Goal: Information Seeking & Learning: Learn about a topic

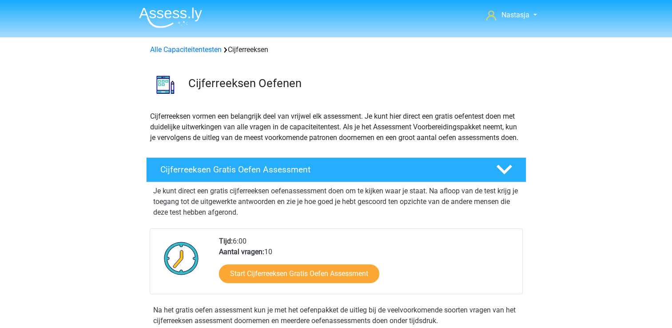
scroll to position [334, 0]
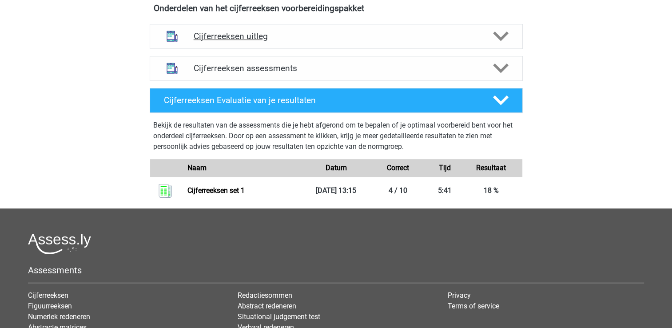
click at [505, 41] on polygon at bounding box center [501, 37] width 16 height 10
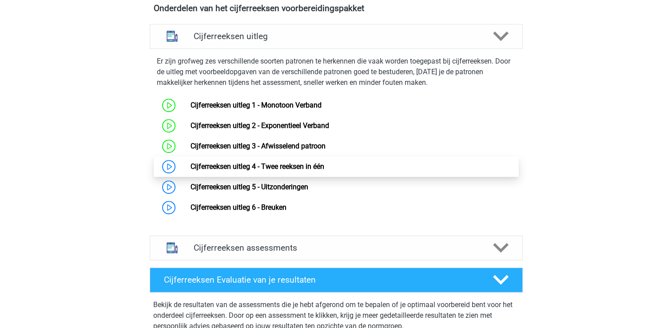
click at [291, 171] on link "Cijferreeksen uitleg 4 - Twee reeksen in één" at bounding box center [258, 166] width 134 height 8
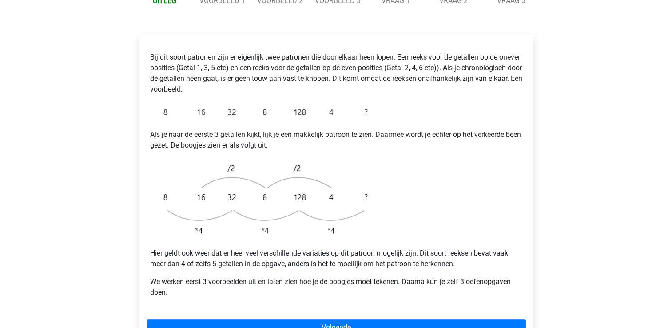
scroll to position [139, 0]
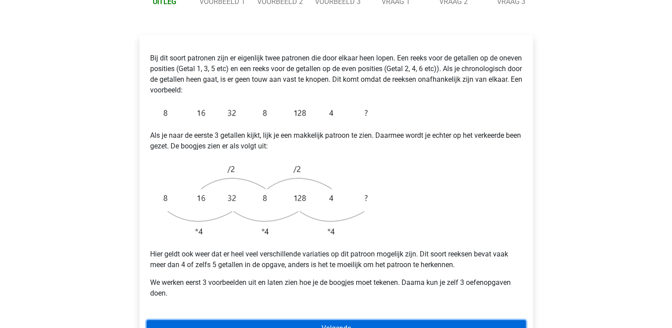
click at [331, 320] on link "Volgende" at bounding box center [337, 328] width 380 height 17
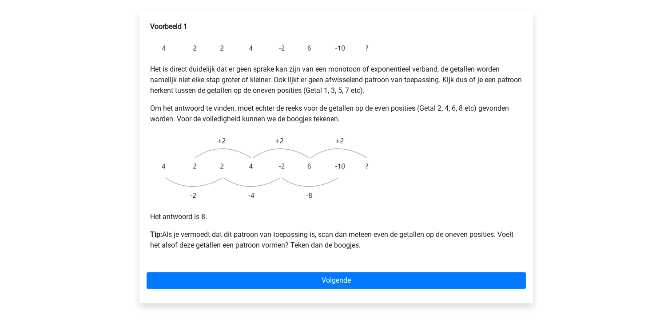
scroll to position [164, 0]
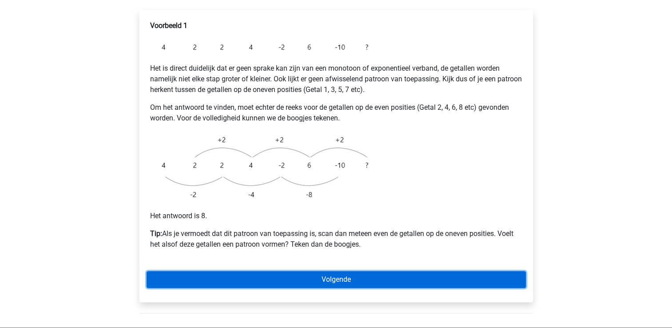
click at [321, 271] on link "Volgende" at bounding box center [337, 279] width 380 height 17
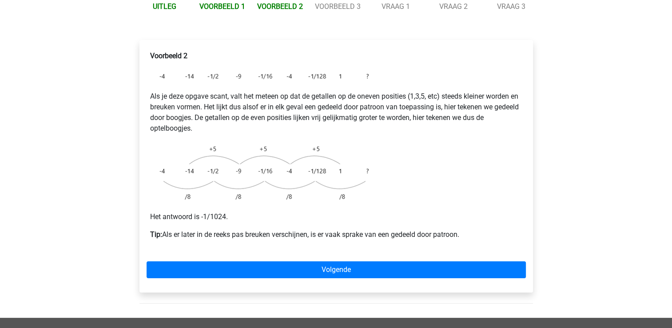
scroll to position [149, 0]
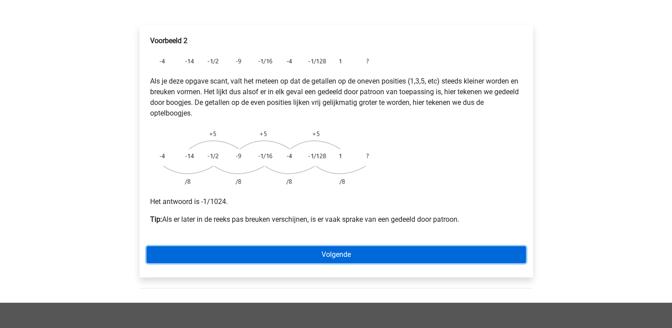
click at [316, 246] on link "Volgende" at bounding box center [337, 254] width 380 height 17
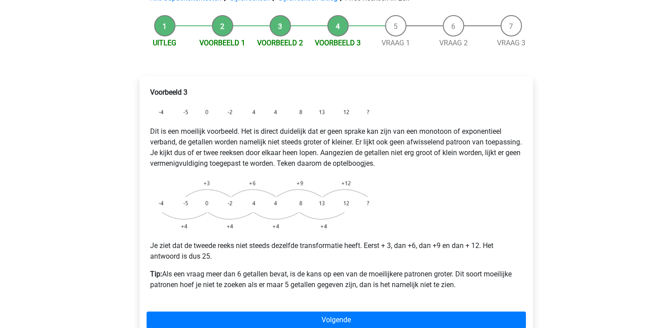
scroll to position [99, 0]
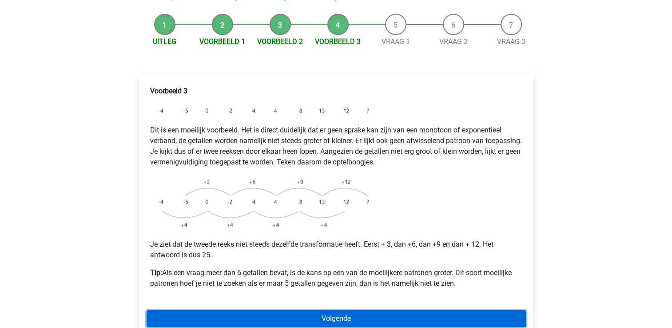
click at [339, 310] on link "Volgende" at bounding box center [337, 318] width 380 height 17
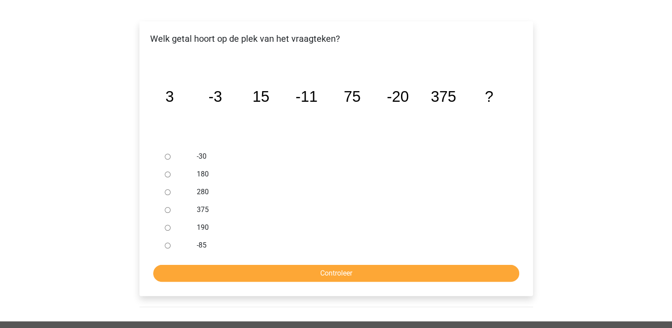
scroll to position [153, 0]
click at [166, 153] on input "-30" at bounding box center [168, 156] width 6 height 6
radio input "true"
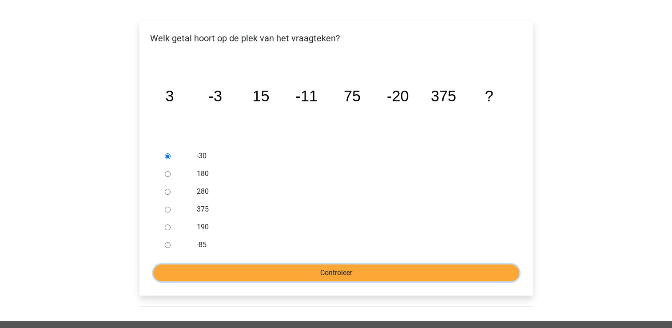
click at [348, 264] on input "Controleer" at bounding box center [336, 272] width 366 height 17
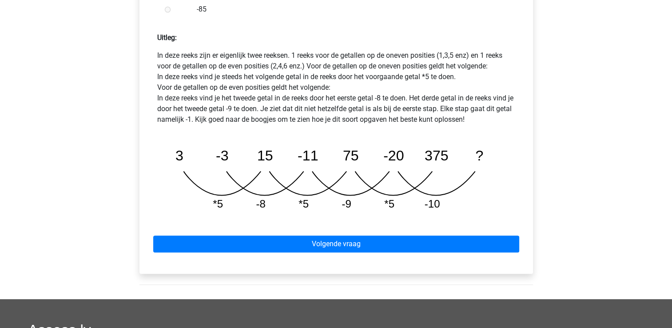
scroll to position [403, 0]
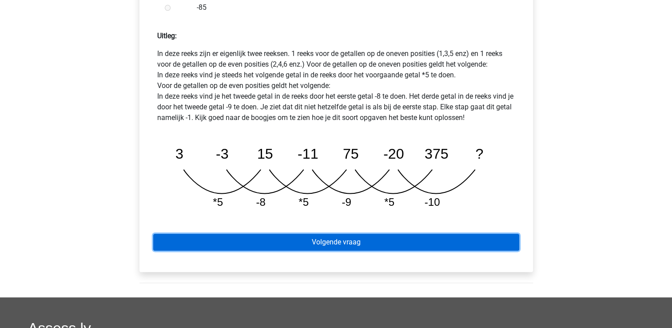
click at [344, 234] on link "Volgende vraag" at bounding box center [336, 242] width 366 height 17
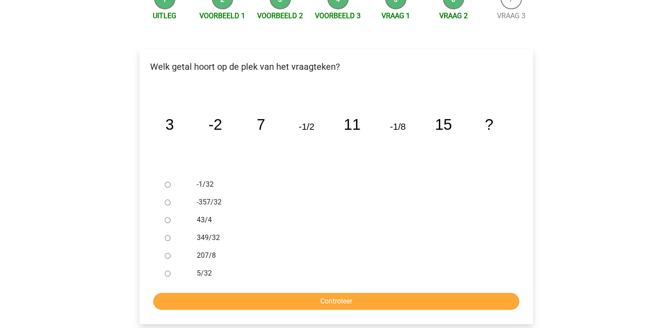
scroll to position [124, 0]
click at [168, 182] on input "-1/32" at bounding box center [168, 185] width 6 height 6
radio input "true"
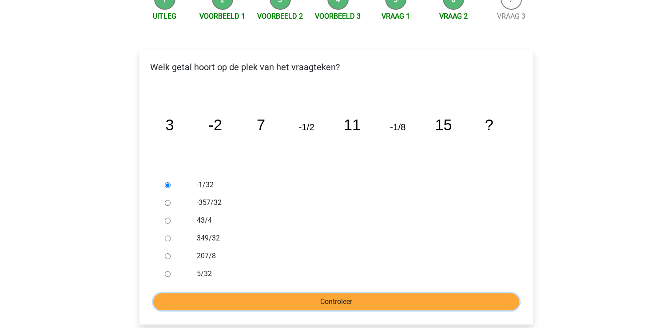
click at [308, 293] on input "Controleer" at bounding box center [336, 301] width 366 height 17
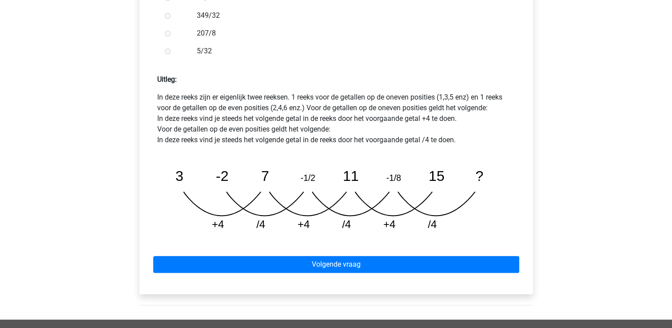
scroll to position [361, 0]
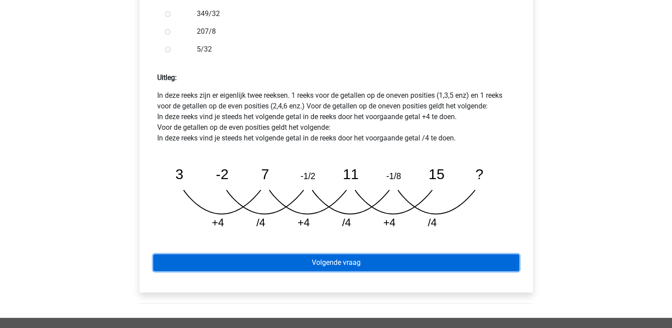
click at [330, 254] on link "Volgende vraag" at bounding box center [336, 262] width 366 height 17
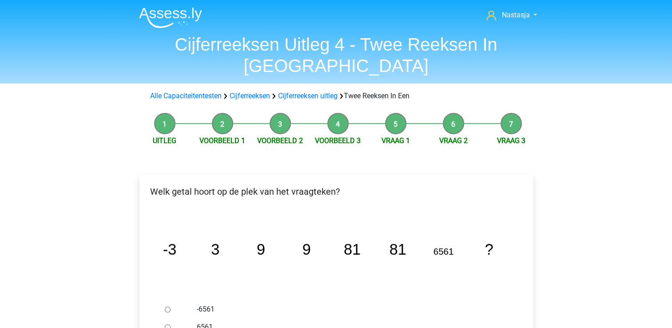
click at [167, 324] on input "6561" at bounding box center [168, 327] width 6 height 6
radio input "true"
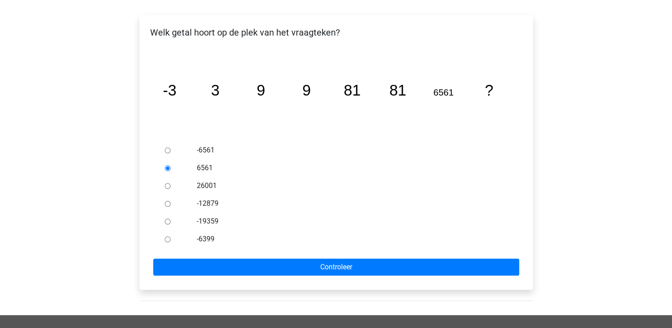
scroll to position [163, 0]
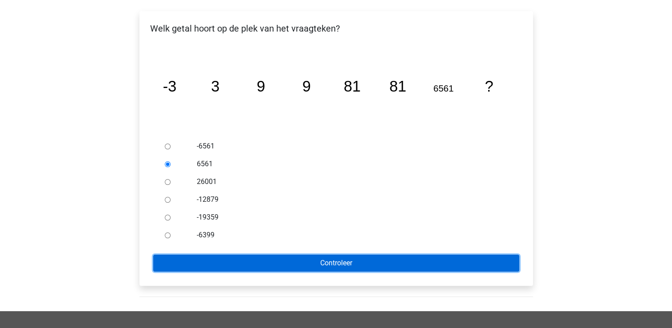
click at [348, 255] on input "Controleer" at bounding box center [336, 263] width 366 height 17
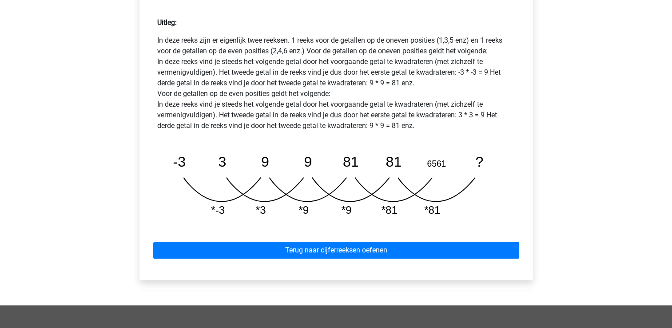
scroll to position [429, 0]
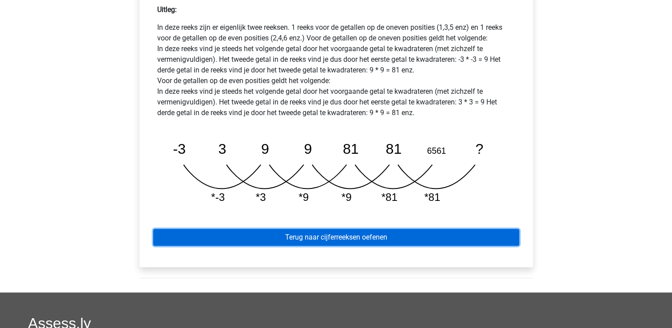
click at [318, 229] on link "Terug naar cijferreeksen oefenen" at bounding box center [336, 237] width 366 height 17
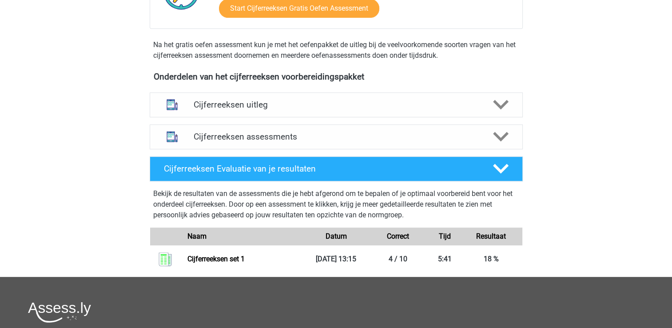
scroll to position [267, 0]
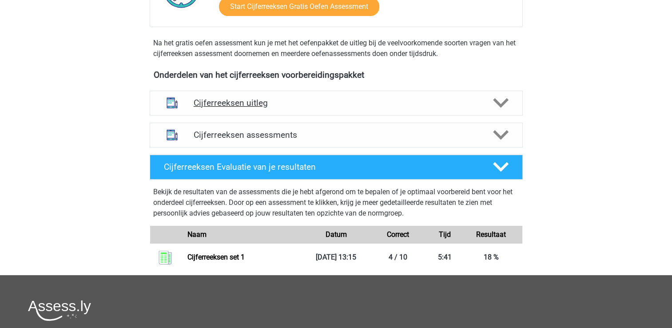
click at [499, 108] on polygon at bounding box center [501, 103] width 16 height 10
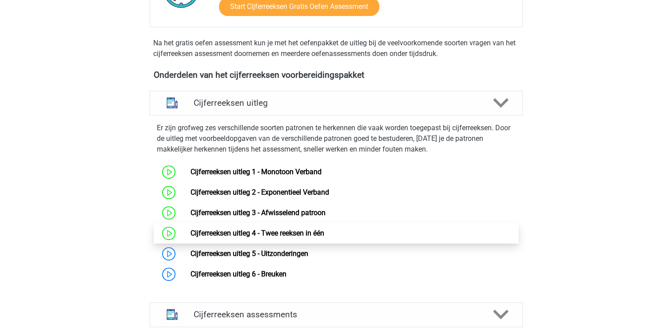
click at [299, 237] on link "Cijferreeksen uitleg 4 - Twee reeksen in één" at bounding box center [258, 233] width 134 height 8
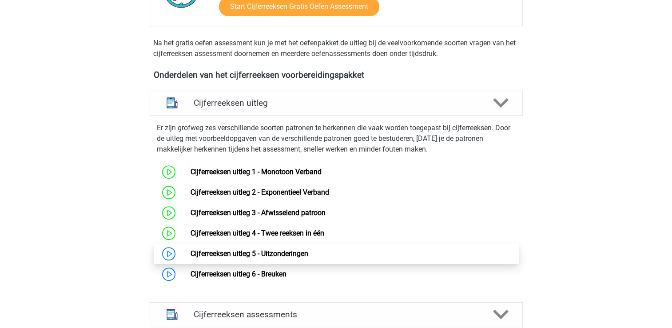
click at [298, 258] on link "Cijferreeksen uitleg 5 - Uitzonderingen" at bounding box center [250, 253] width 118 height 8
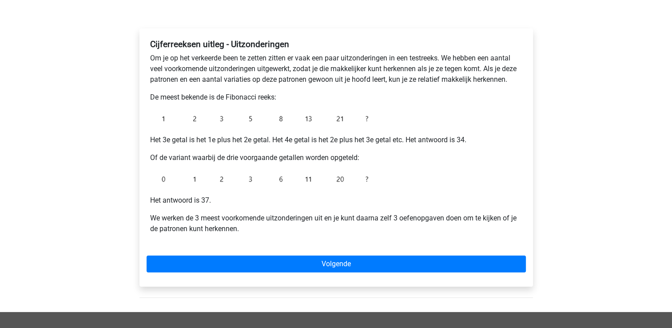
scroll to position [125, 0]
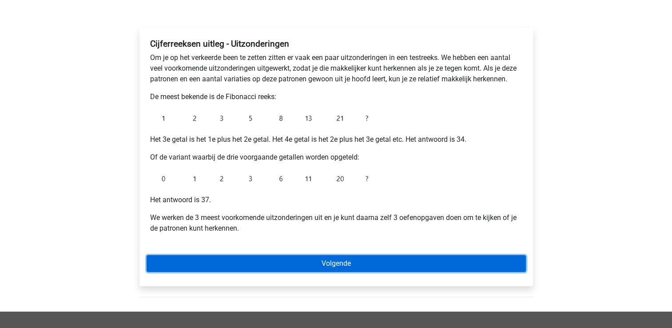
click at [336, 264] on link "Volgende" at bounding box center [337, 263] width 380 height 17
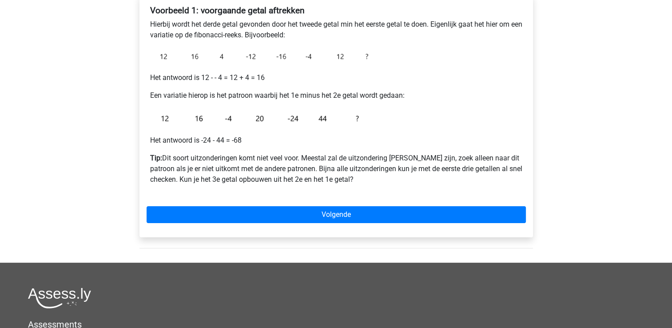
scroll to position [159, 0]
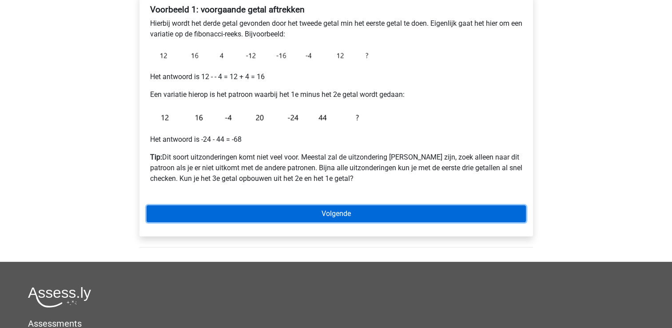
click at [336, 214] on link "Volgende" at bounding box center [337, 213] width 380 height 17
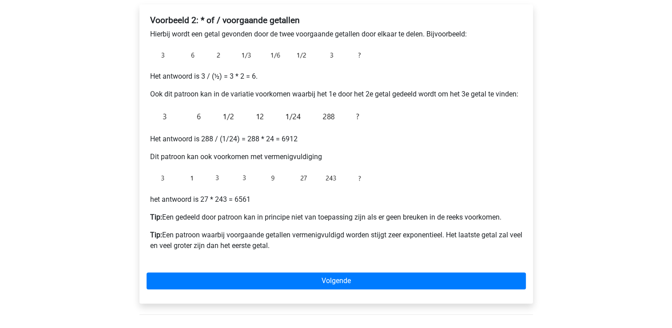
scroll to position [150, 0]
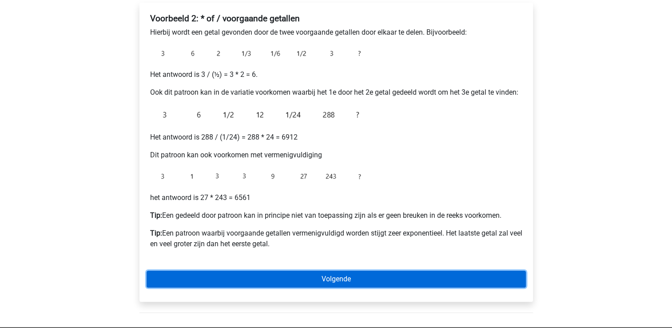
click at [327, 281] on link "Volgende" at bounding box center [337, 279] width 380 height 17
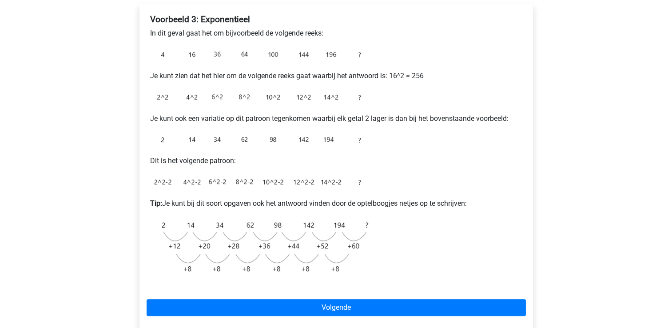
scroll to position [151, 0]
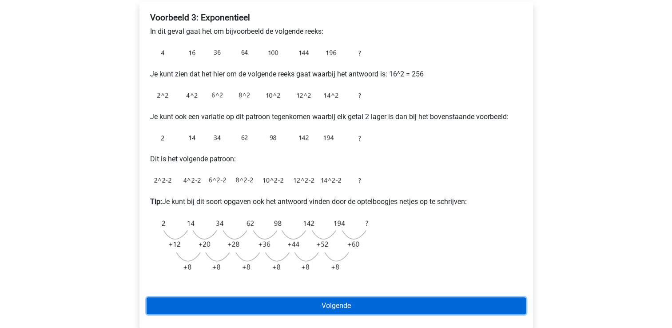
click at [341, 302] on link "Volgende" at bounding box center [337, 305] width 380 height 17
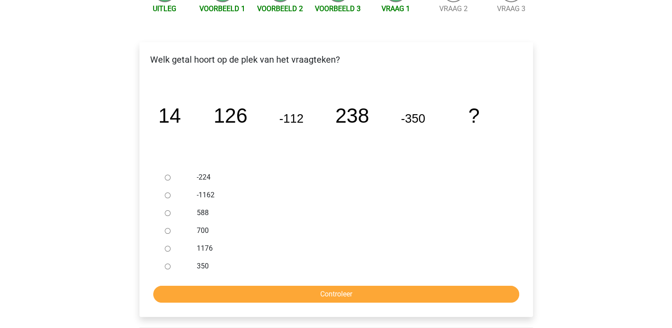
scroll to position [122, 0]
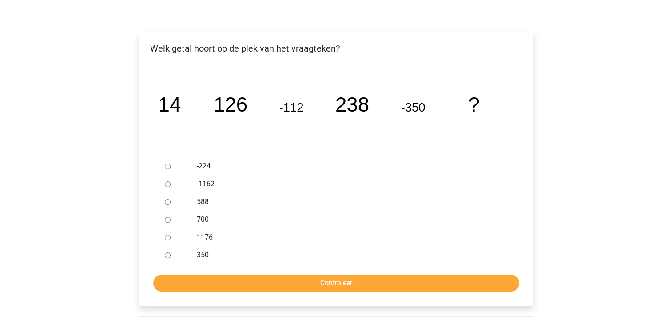
click at [166, 200] on input "588" at bounding box center [168, 202] width 6 height 6
radio input "true"
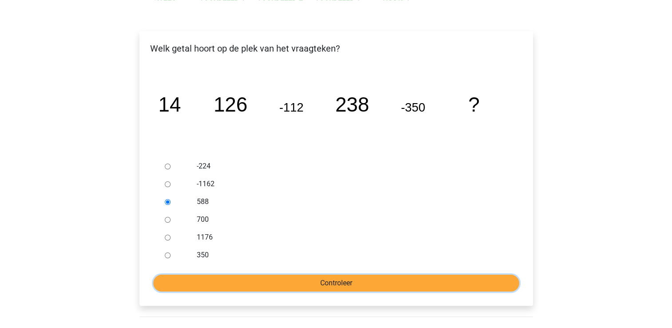
click at [308, 281] on input "Controleer" at bounding box center [336, 283] width 366 height 17
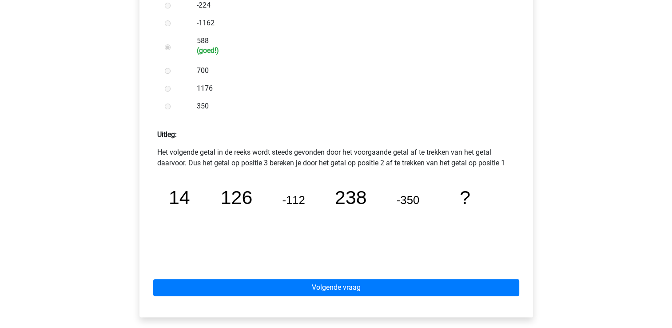
scroll to position [287, 0]
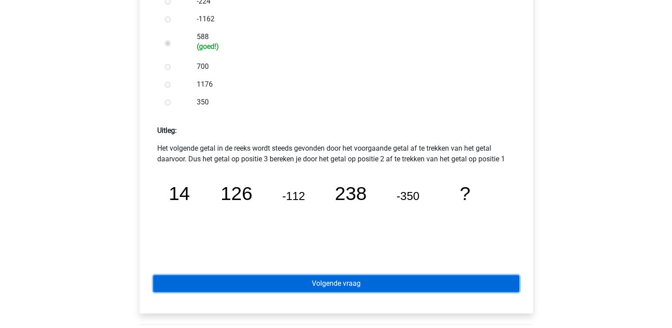
click at [358, 282] on link "Volgende vraag" at bounding box center [336, 283] width 366 height 17
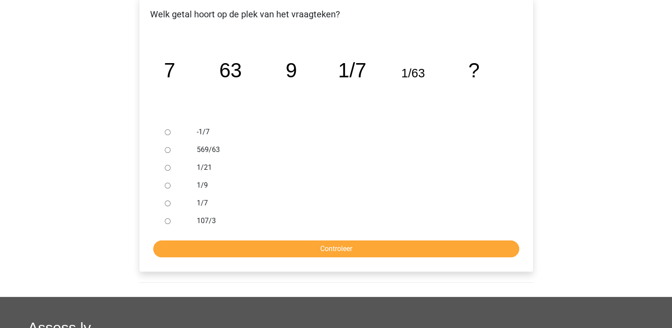
scroll to position [158, 0]
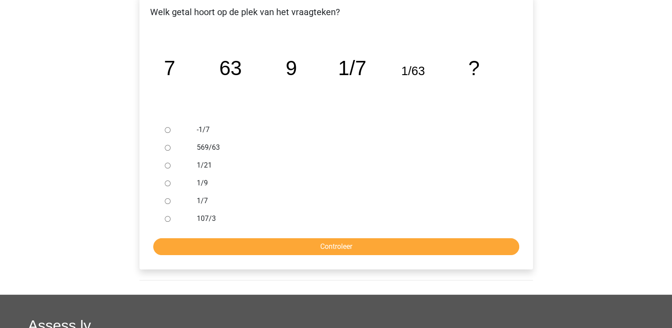
click at [167, 184] on input "1/9" at bounding box center [168, 183] width 6 height 6
radio input "true"
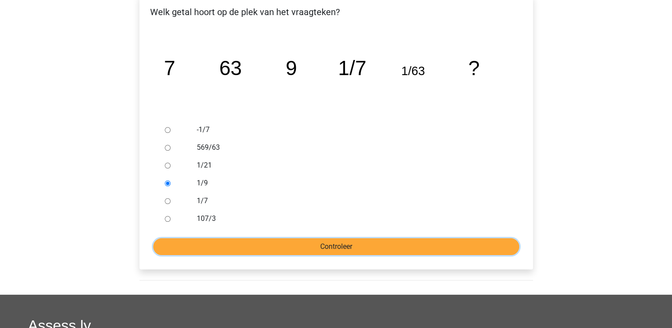
click at [348, 249] on input "Controleer" at bounding box center [336, 246] width 366 height 17
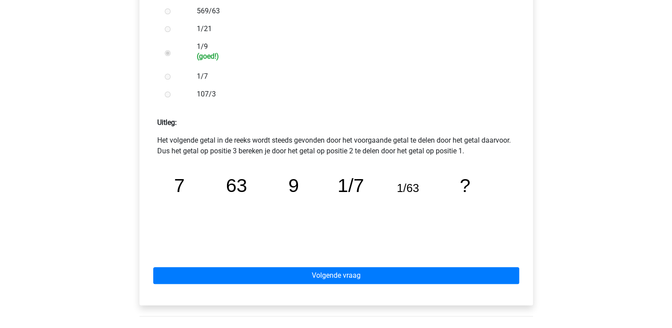
scroll to position [293, 0]
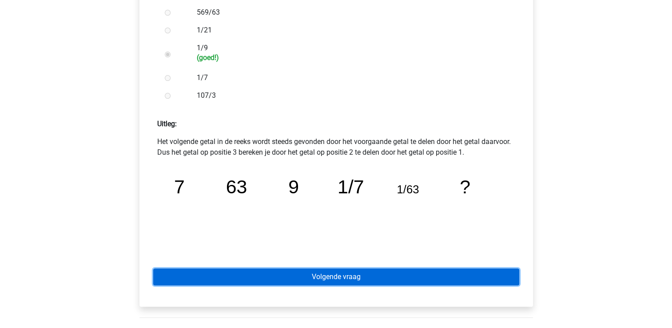
click at [341, 276] on link "Volgende vraag" at bounding box center [336, 276] width 366 height 17
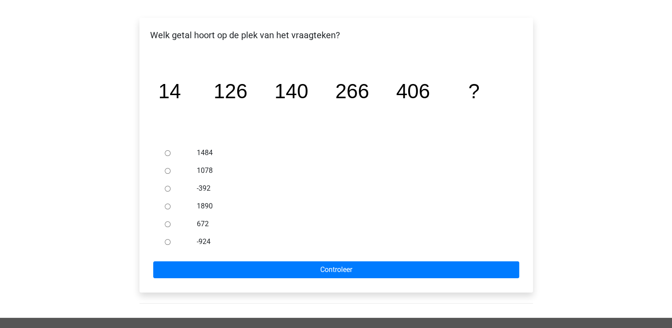
scroll to position [136, 0]
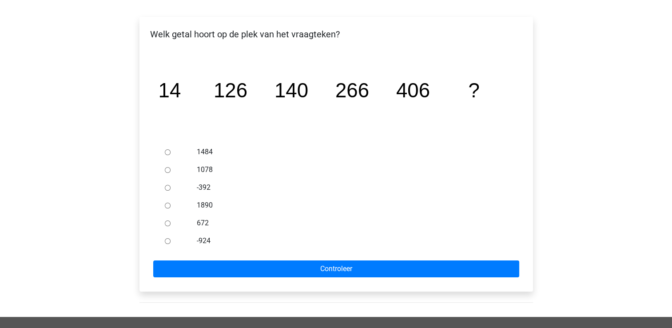
click at [167, 226] on input "672" at bounding box center [168, 223] width 6 height 6
radio input "true"
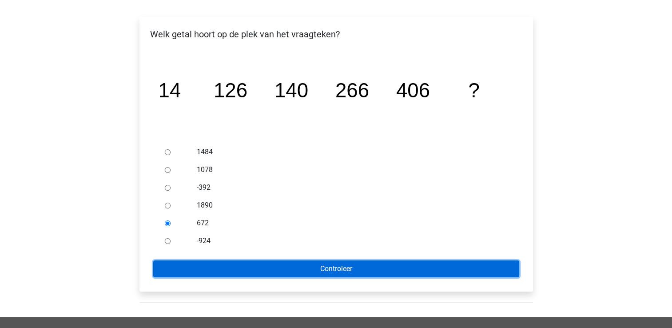
click at [339, 269] on input "Controleer" at bounding box center [336, 268] width 366 height 17
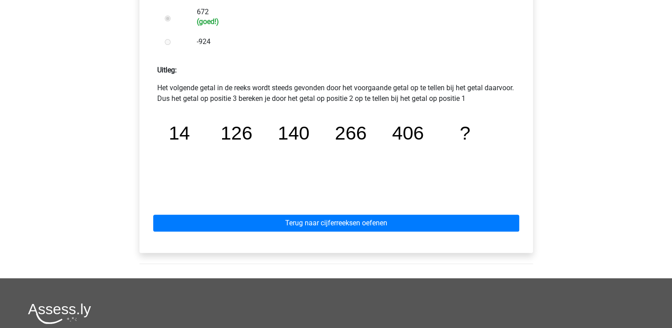
scroll to position [356, 0]
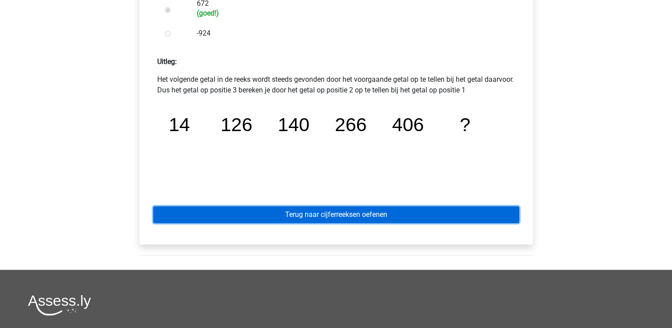
click at [307, 216] on link "Terug naar cijferreeksen oefenen" at bounding box center [336, 214] width 366 height 17
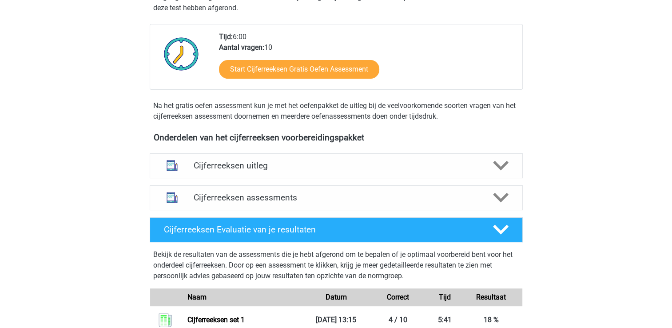
scroll to position [251, 0]
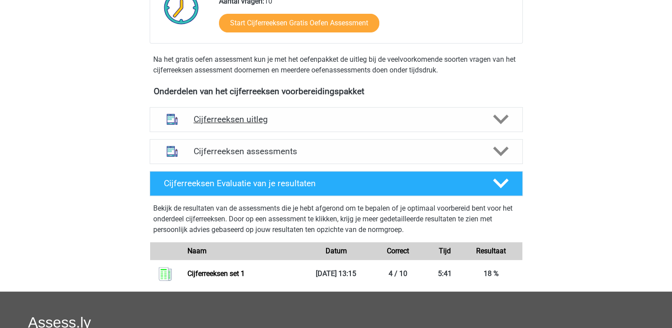
click at [501, 127] on icon at bounding box center [501, 120] width 16 height 16
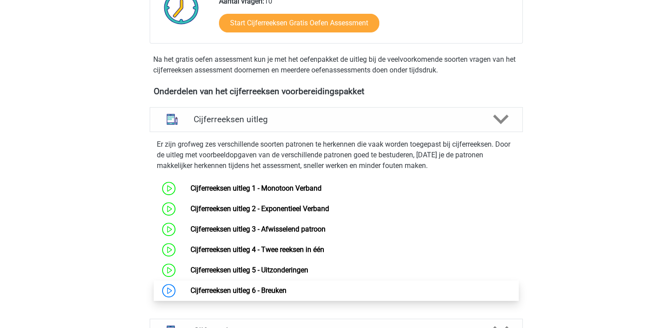
click at [271, 295] on link "Cijferreeksen uitleg 6 - Breuken" at bounding box center [239, 290] width 96 height 8
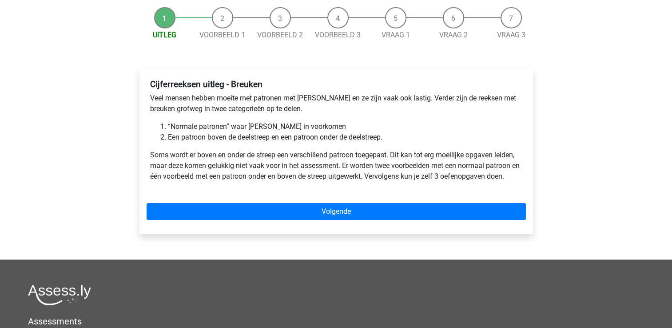
scroll to position [85, 0]
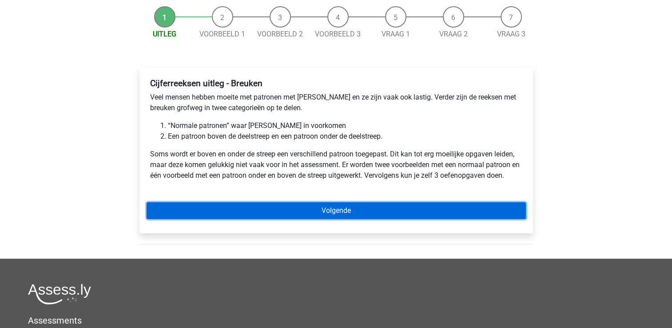
click at [325, 209] on link "Volgende" at bounding box center [337, 210] width 380 height 17
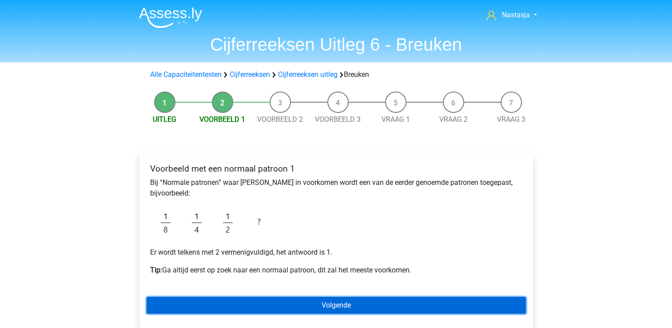
click at [336, 307] on link "Volgende" at bounding box center [337, 305] width 380 height 17
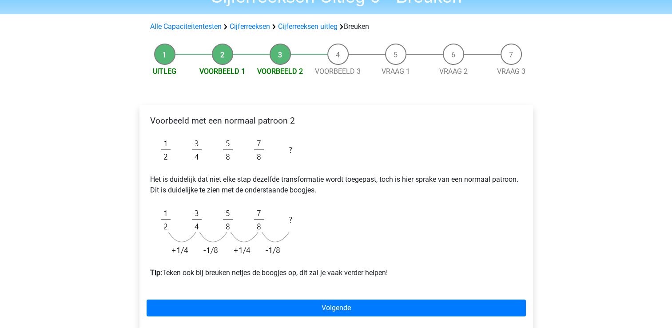
scroll to position [49, 0]
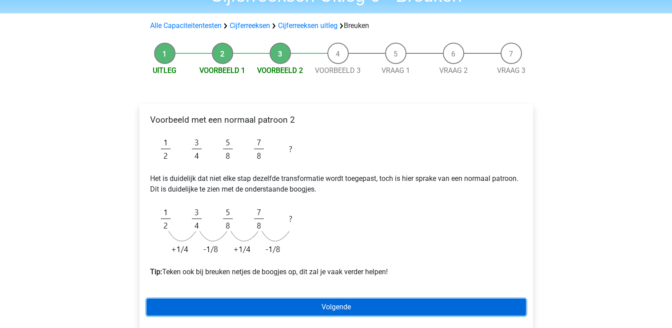
click at [337, 307] on link "Volgende" at bounding box center [337, 307] width 380 height 17
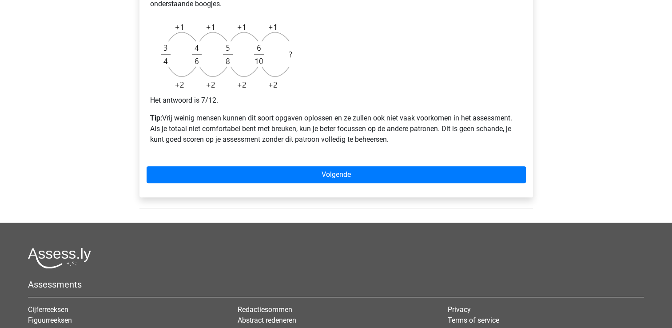
scroll to position [356, 0]
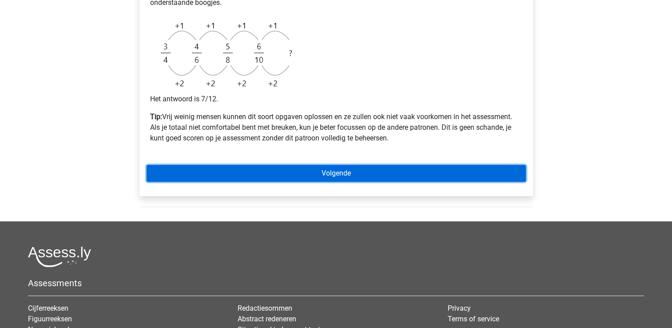
click at [344, 173] on link "Volgende" at bounding box center [337, 173] width 380 height 17
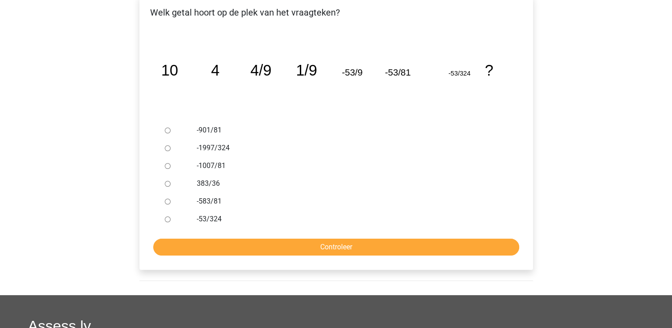
scroll to position [160, 0]
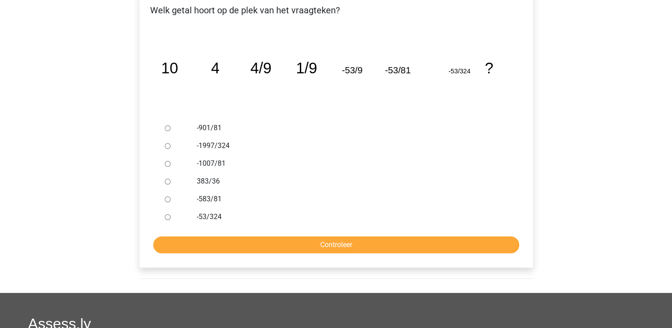
click at [168, 125] on input "-901/81" at bounding box center [168, 128] width 6 height 6
radio input "true"
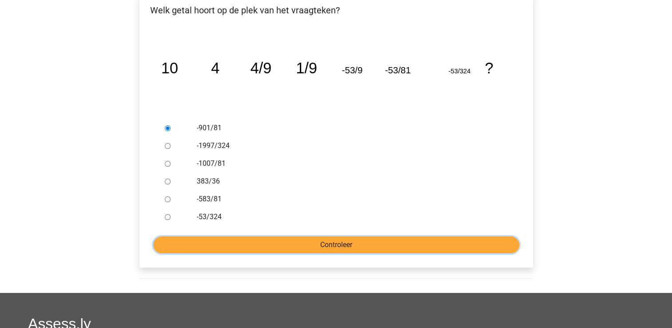
click at [364, 243] on input "Controleer" at bounding box center [336, 244] width 366 height 17
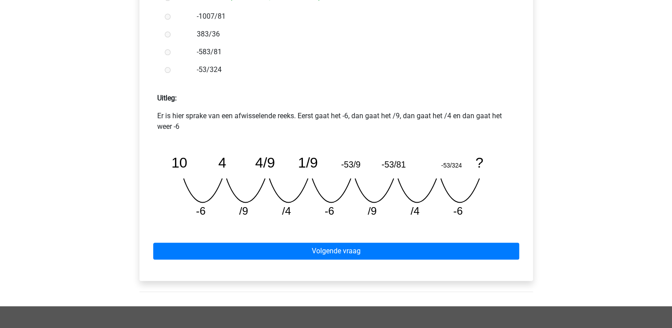
scroll to position [312, 0]
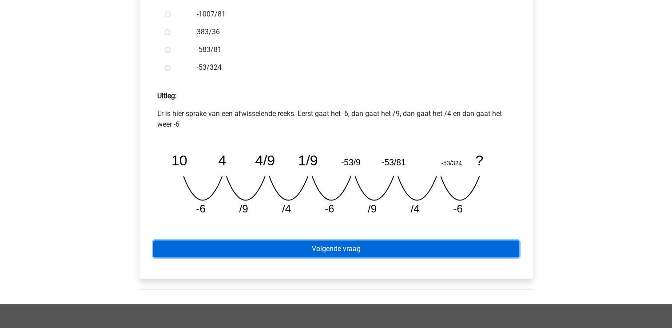
click at [322, 249] on link "Volgende vraag" at bounding box center [336, 248] width 366 height 17
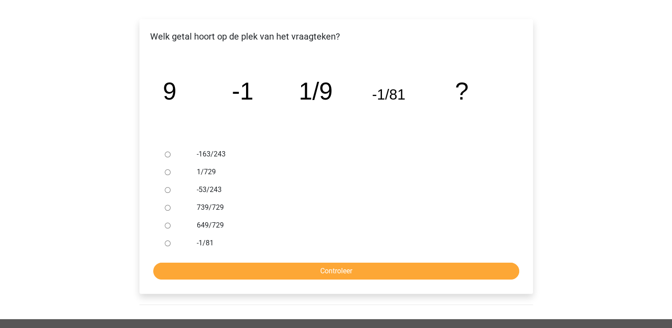
scroll to position [136, 0]
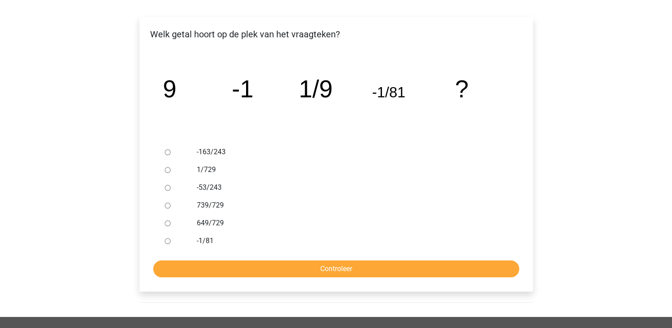
click at [168, 238] on input "-1/81" at bounding box center [168, 241] width 6 height 6
radio input "true"
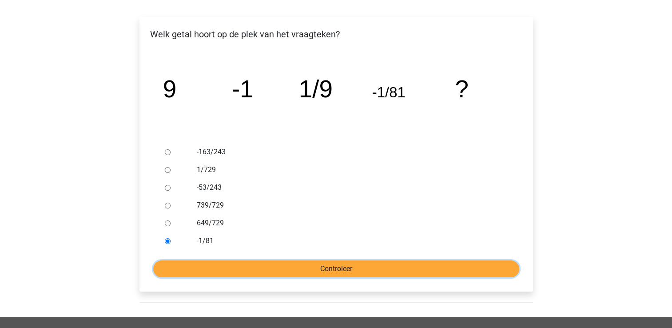
click at [332, 265] on input "Controleer" at bounding box center [336, 268] width 366 height 17
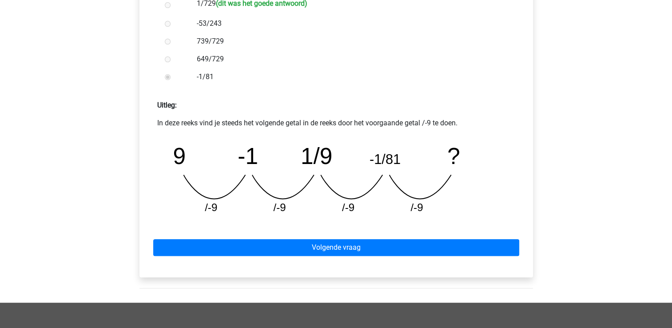
scroll to position [301, 0]
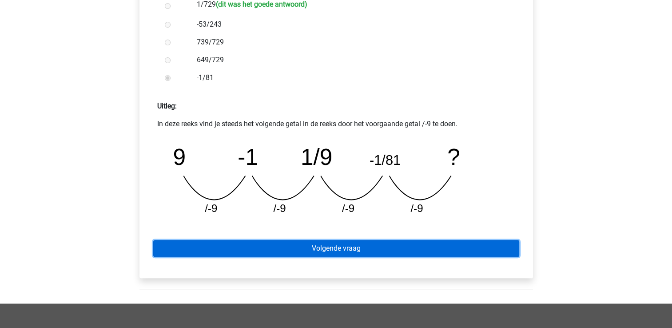
click at [325, 248] on link "Volgende vraag" at bounding box center [336, 248] width 366 height 17
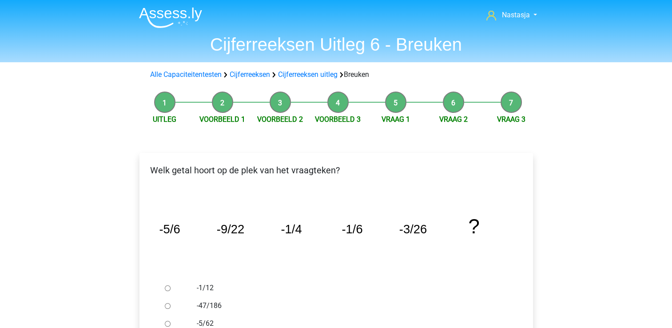
click at [169, 285] on input "-1/12" at bounding box center [168, 288] width 6 height 6
radio input "true"
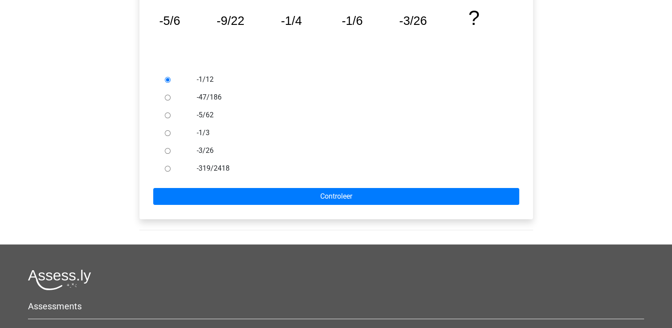
scroll to position [209, 0]
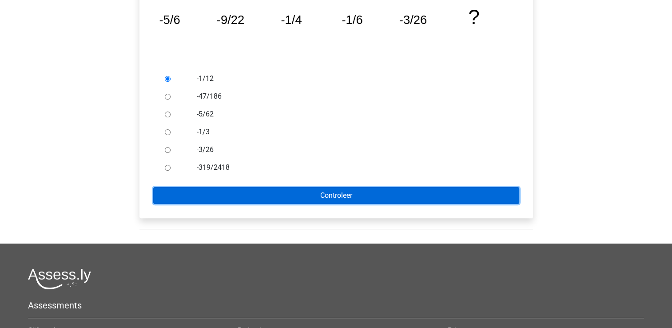
click at [331, 193] on input "Controleer" at bounding box center [336, 195] width 366 height 17
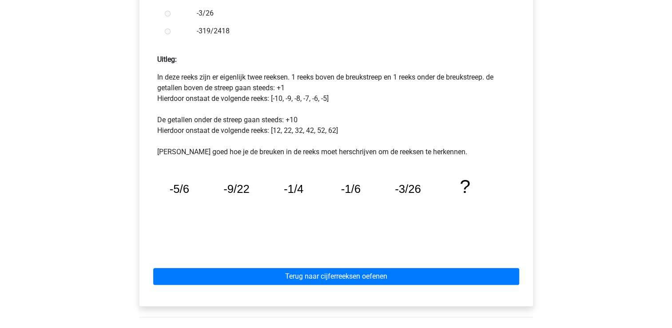
scroll to position [352, 0]
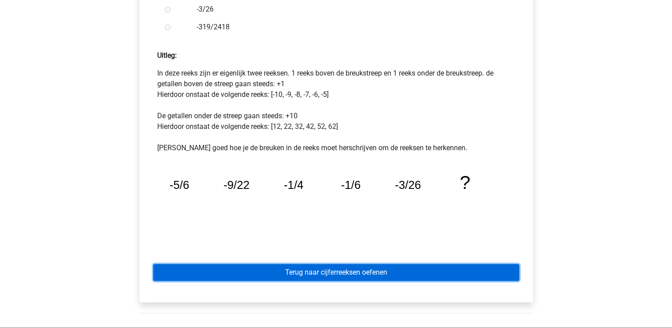
click at [374, 273] on link "Terug naar cijferreeksen oefenen" at bounding box center [336, 272] width 366 height 17
